Goal: Find specific page/section: Find specific page/section

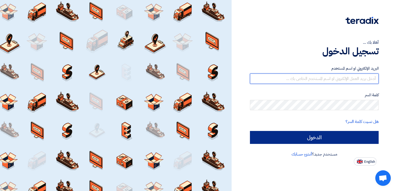
type input "[EMAIL_ADDRESS][DOMAIN_NAME]"
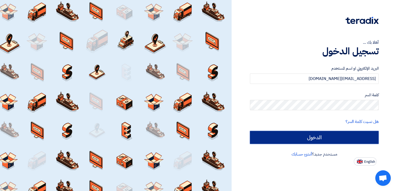
click at [273, 139] on input "الدخول" at bounding box center [314, 137] width 129 height 13
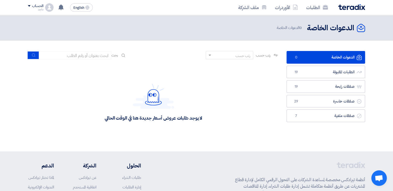
click at [380, 5] on nav "الطلبات الأوردرات ملف الشركة English EN تم ترسية طلب Supply of electrical suppl…" at bounding box center [196, 7] width 393 height 15
